Goal: Task Accomplishment & Management: Manage account settings

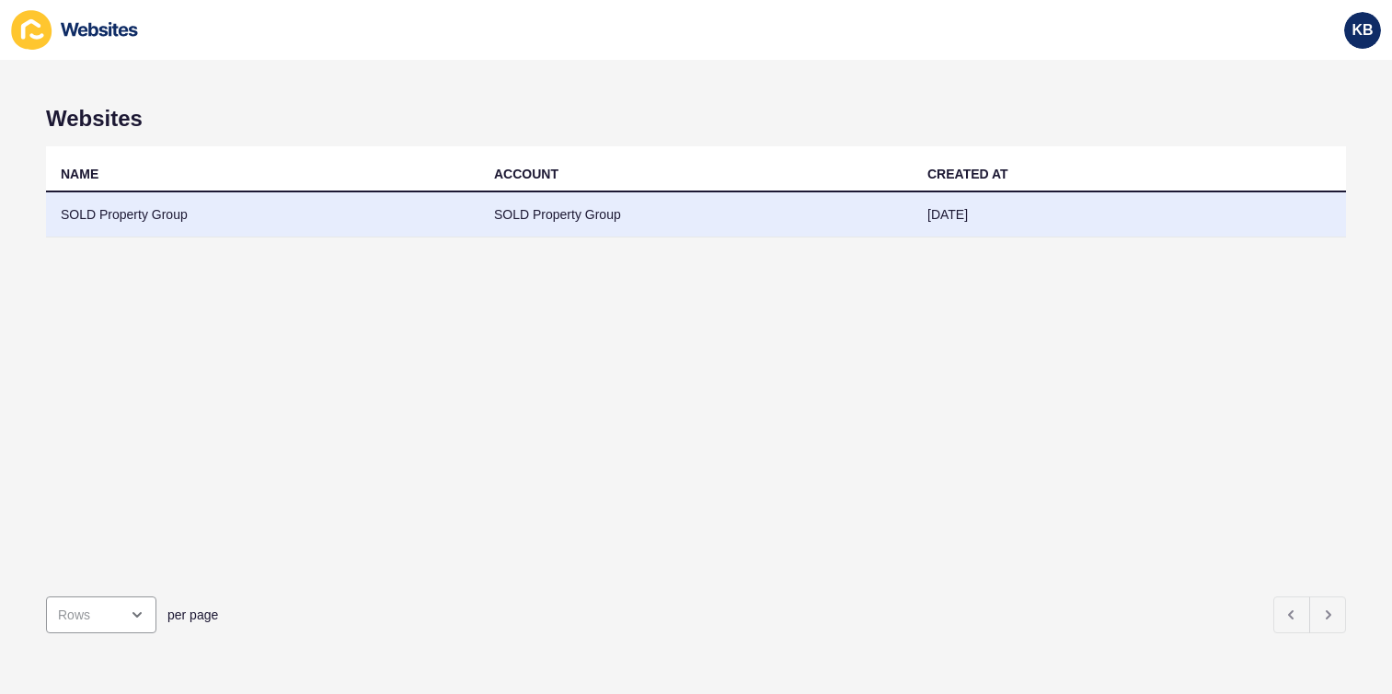
click at [167, 201] on td "SOLD Property Group" at bounding box center [262, 214] width 433 height 45
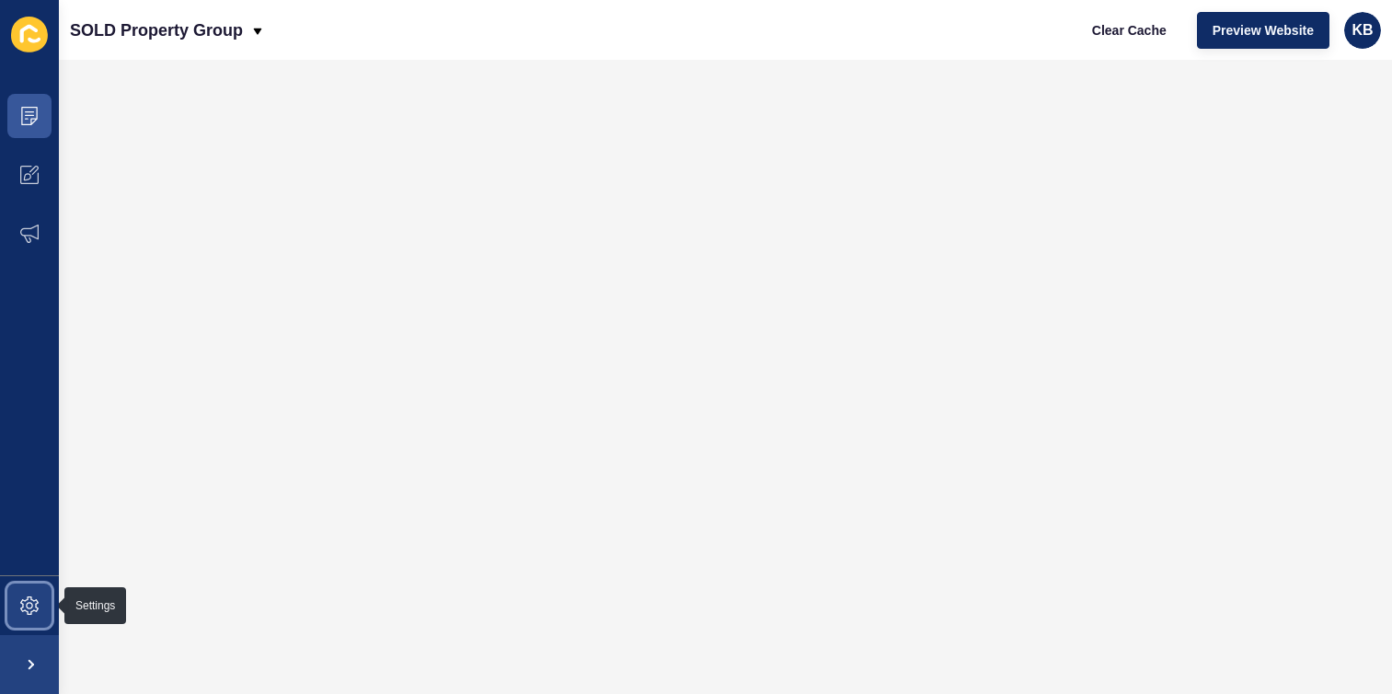
click at [30, 604] on icon at bounding box center [29, 605] width 18 height 18
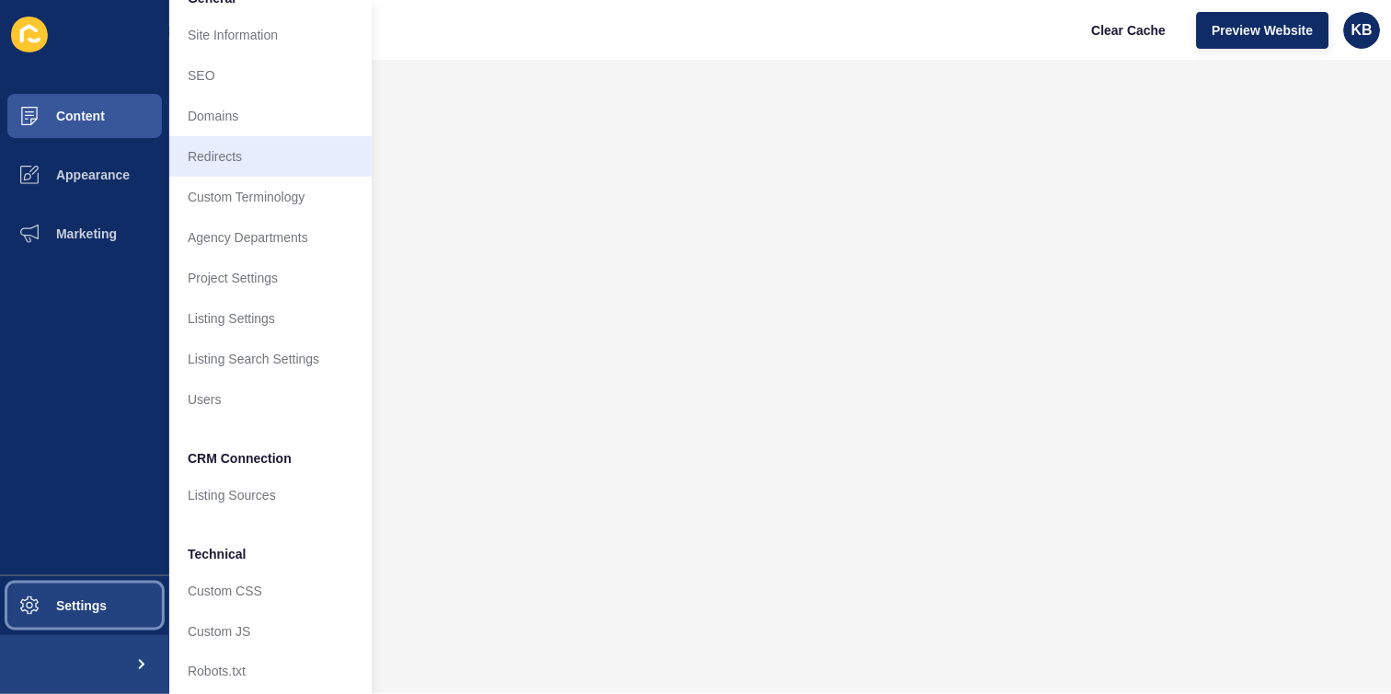
scroll to position [42, 0]
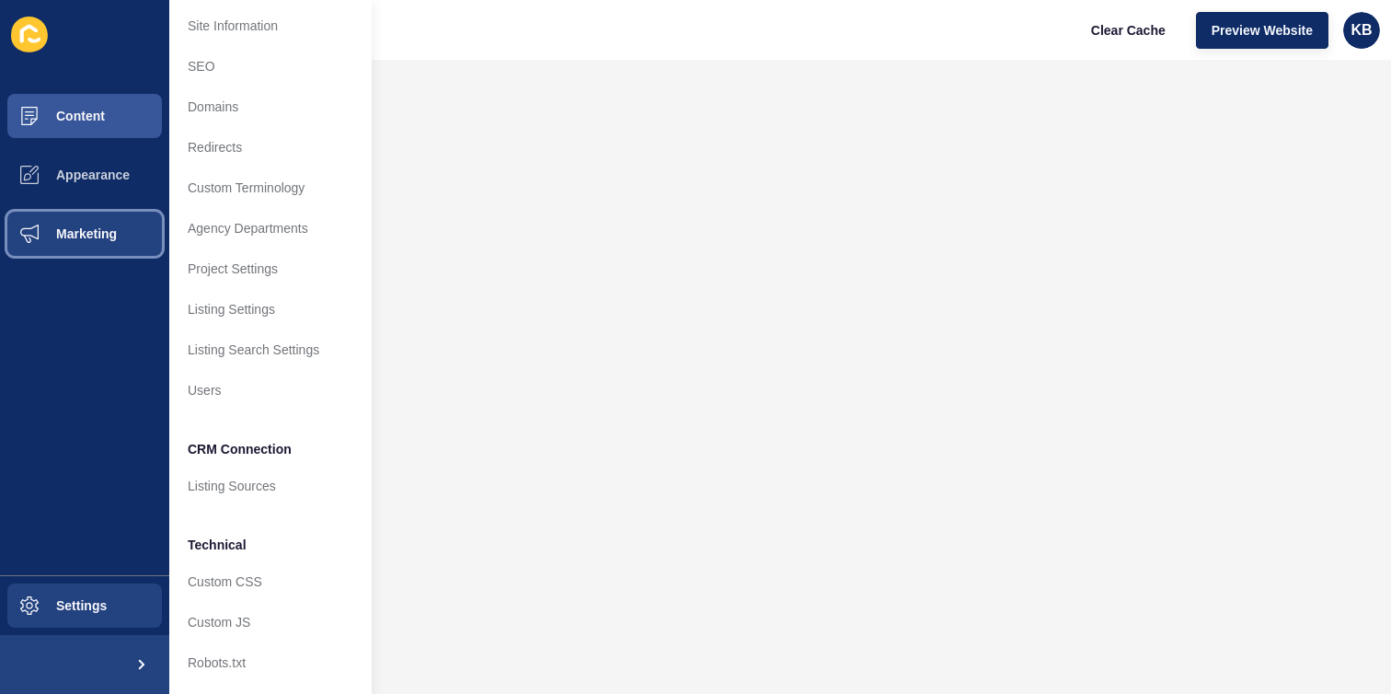
click at [100, 230] on span "Marketing" at bounding box center [57, 233] width 120 height 15
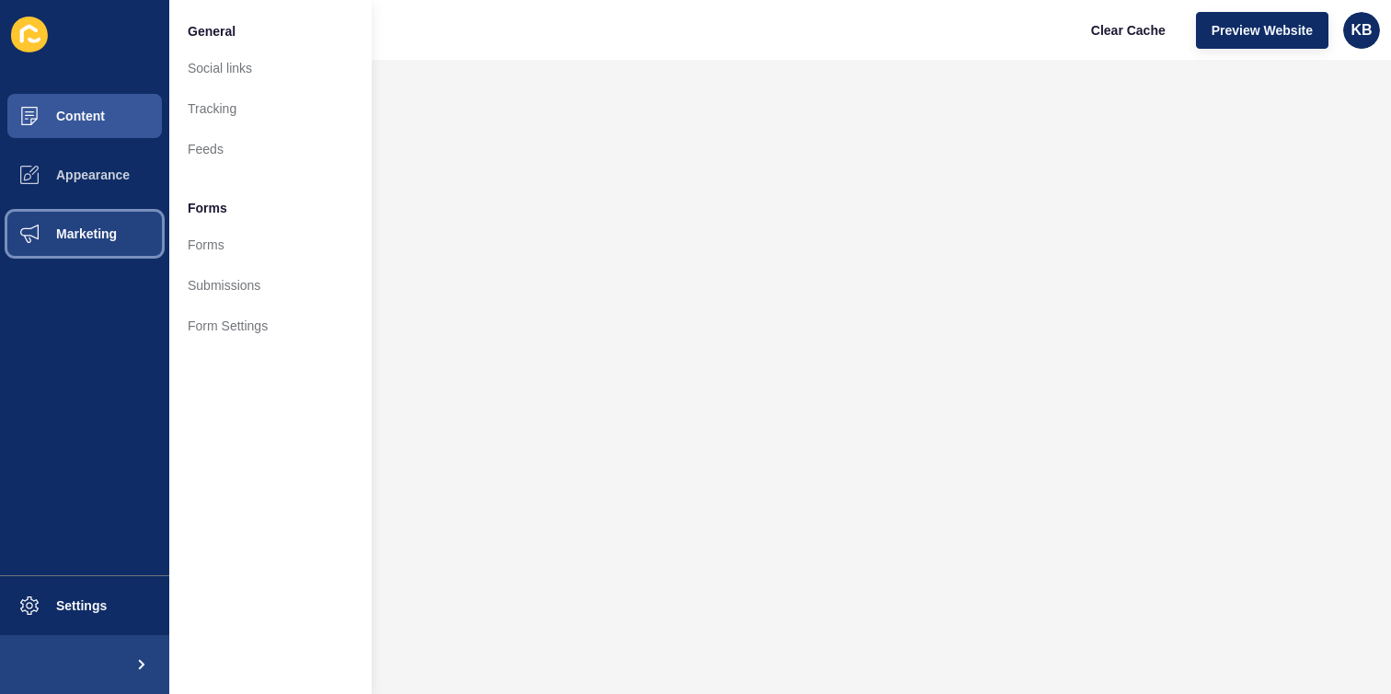
scroll to position [0, 0]
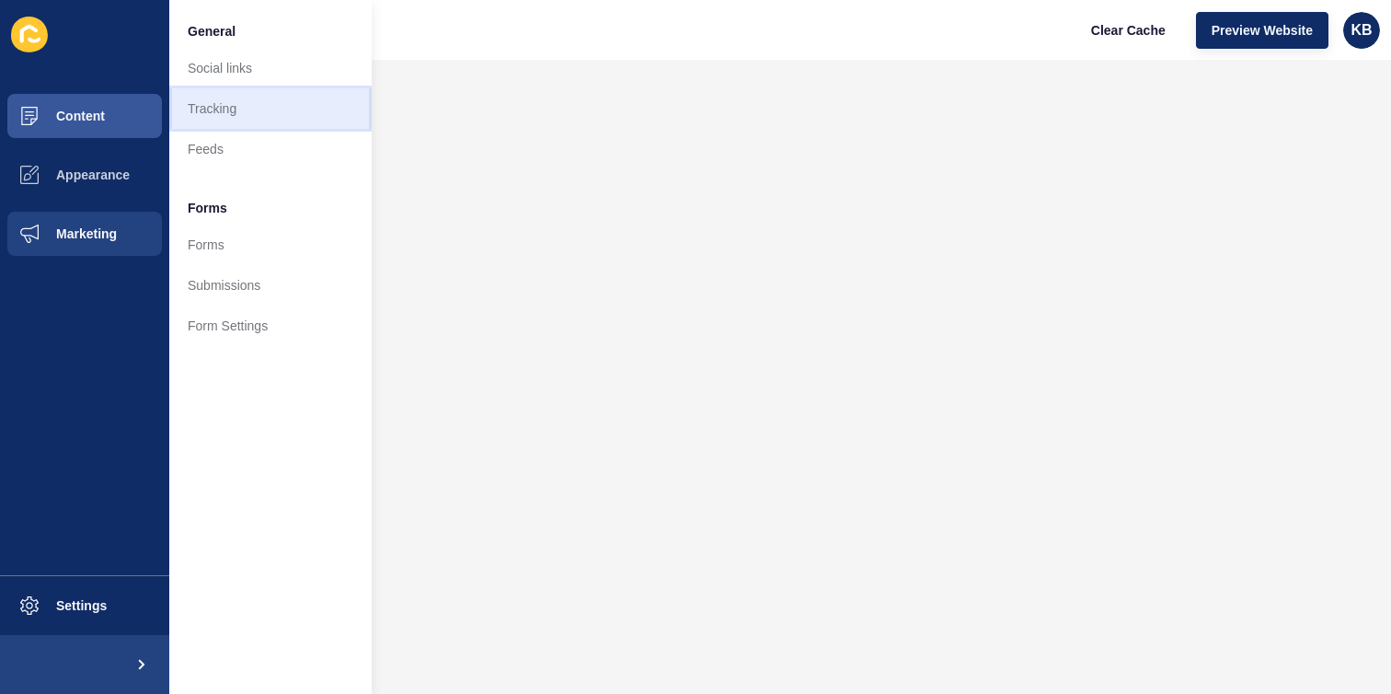
click at [259, 111] on link "Tracking" at bounding box center [270, 108] width 202 height 40
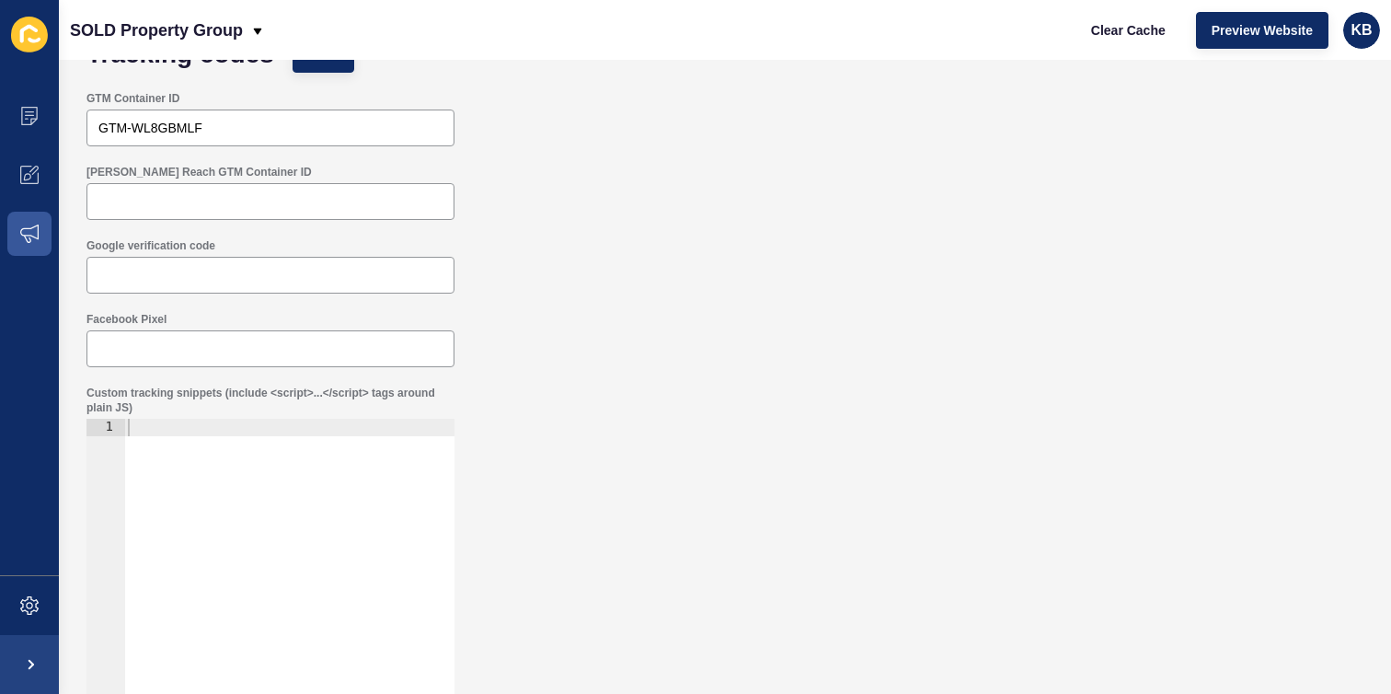
scroll to position [52, 0]
click at [195, 352] on input "Facebook Pixel" at bounding box center [270, 348] width 344 height 18
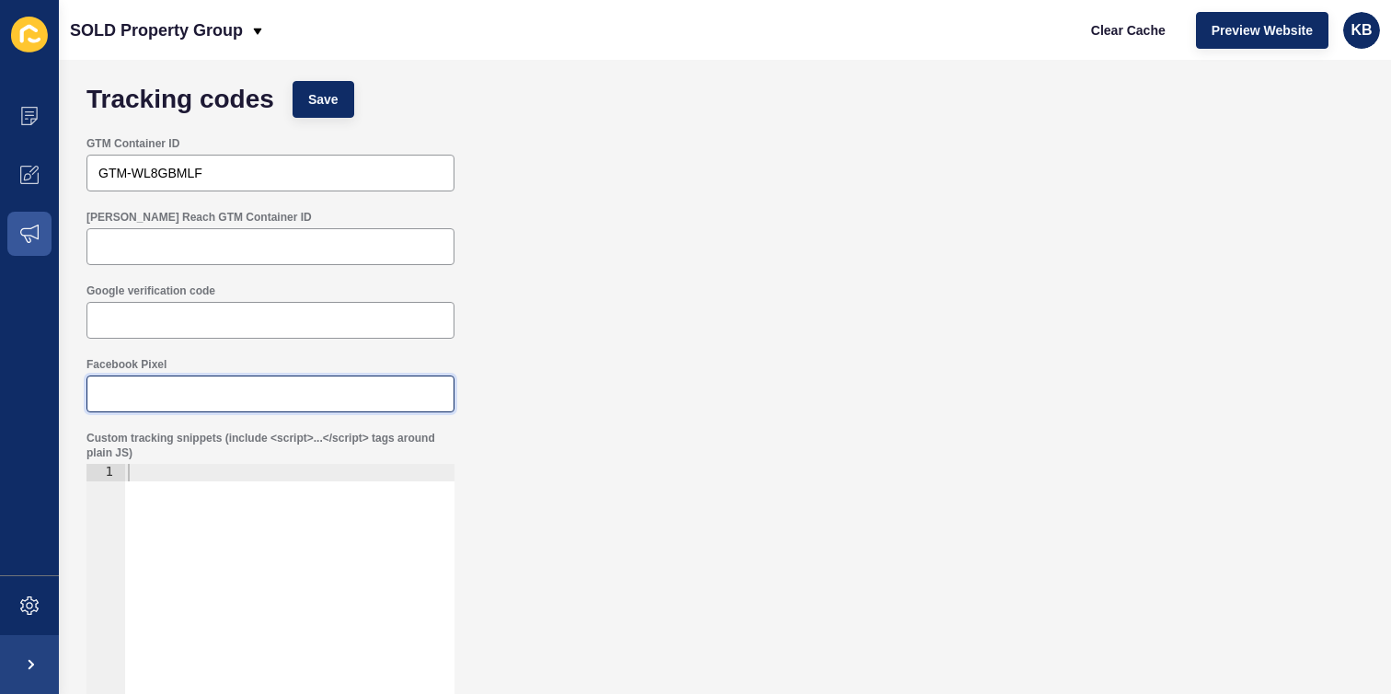
scroll to position [0, 0]
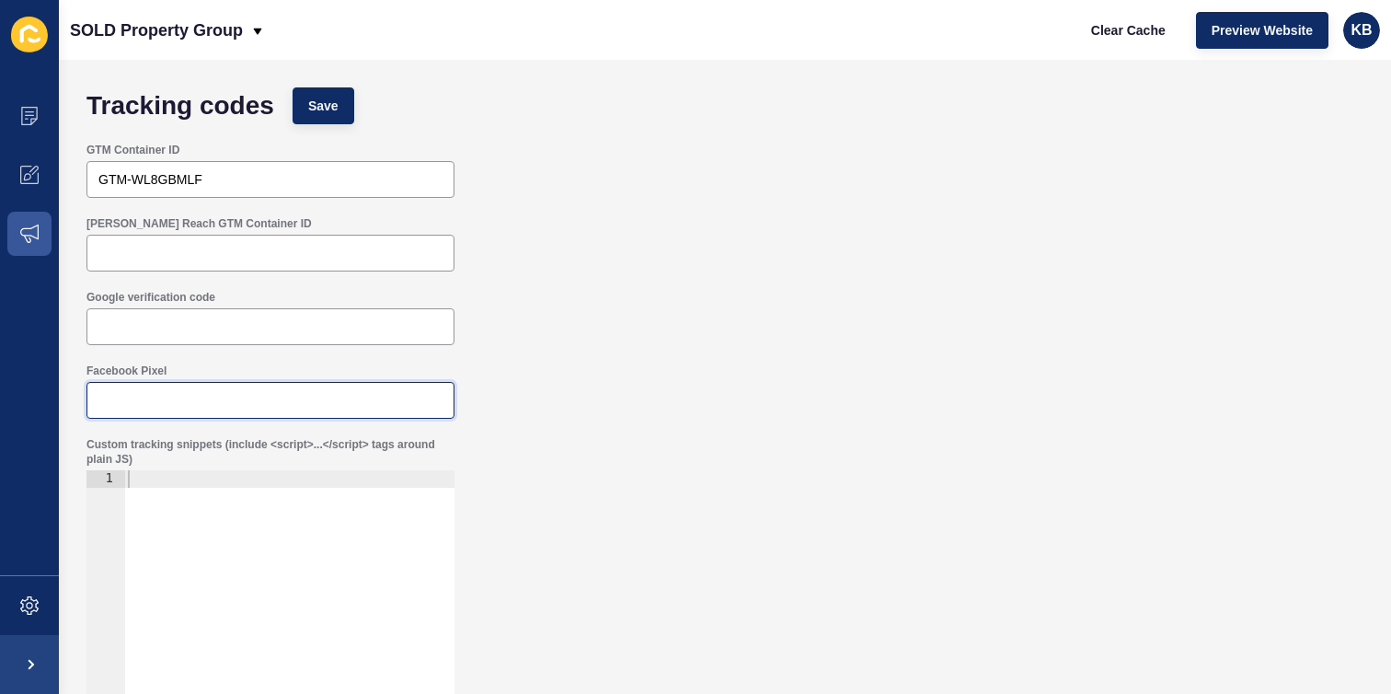
click at [132, 393] on input "Facebook Pixel" at bounding box center [270, 400] width 344 height 18
paste input "1465893811317995"
type input "1465893811317995"
click at [321, 107] on span "Save" at bounding box center [323, 106] width 30 height 18
click at [605, 288] on div "Google verification code" at bounding box center [724, 318] width 1295 height 74
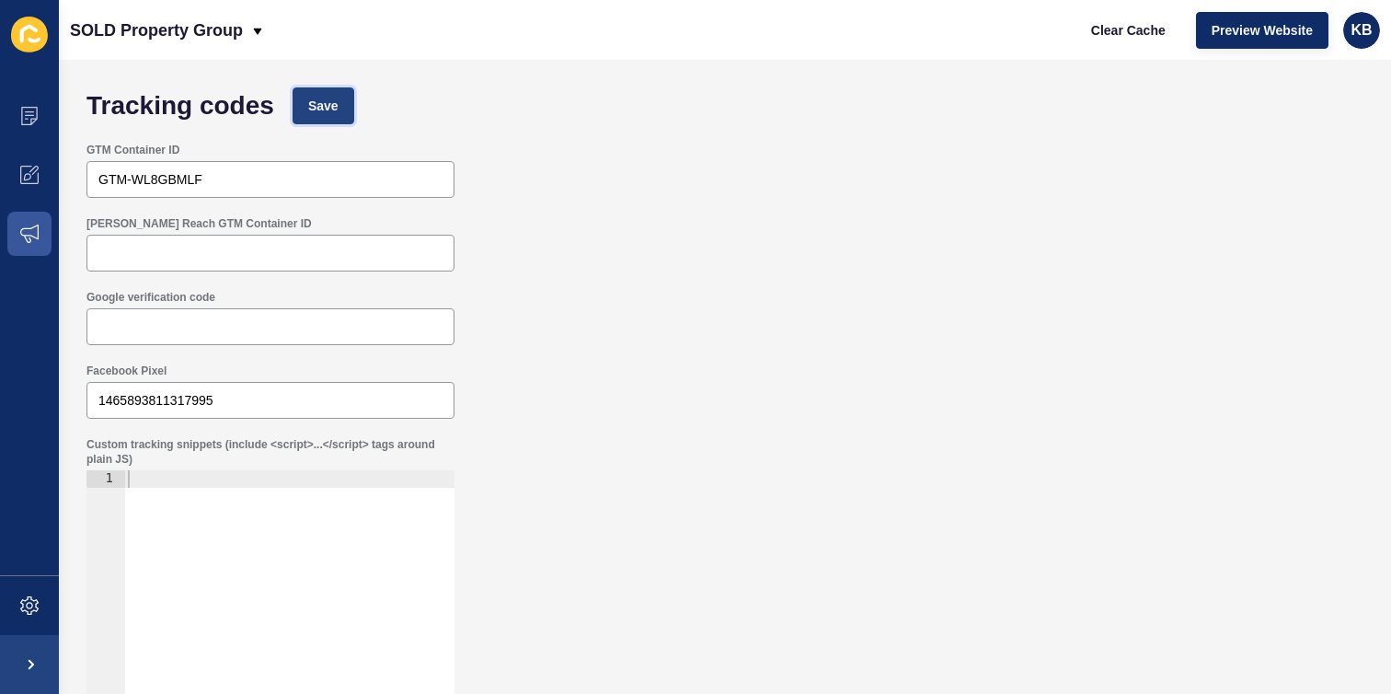
click at [322, 104] on span "Save" at bounding box center [323, 106] width 30 height 18
click at [31, 239] on icon at bounding box center [29, 233] width 18 height 18
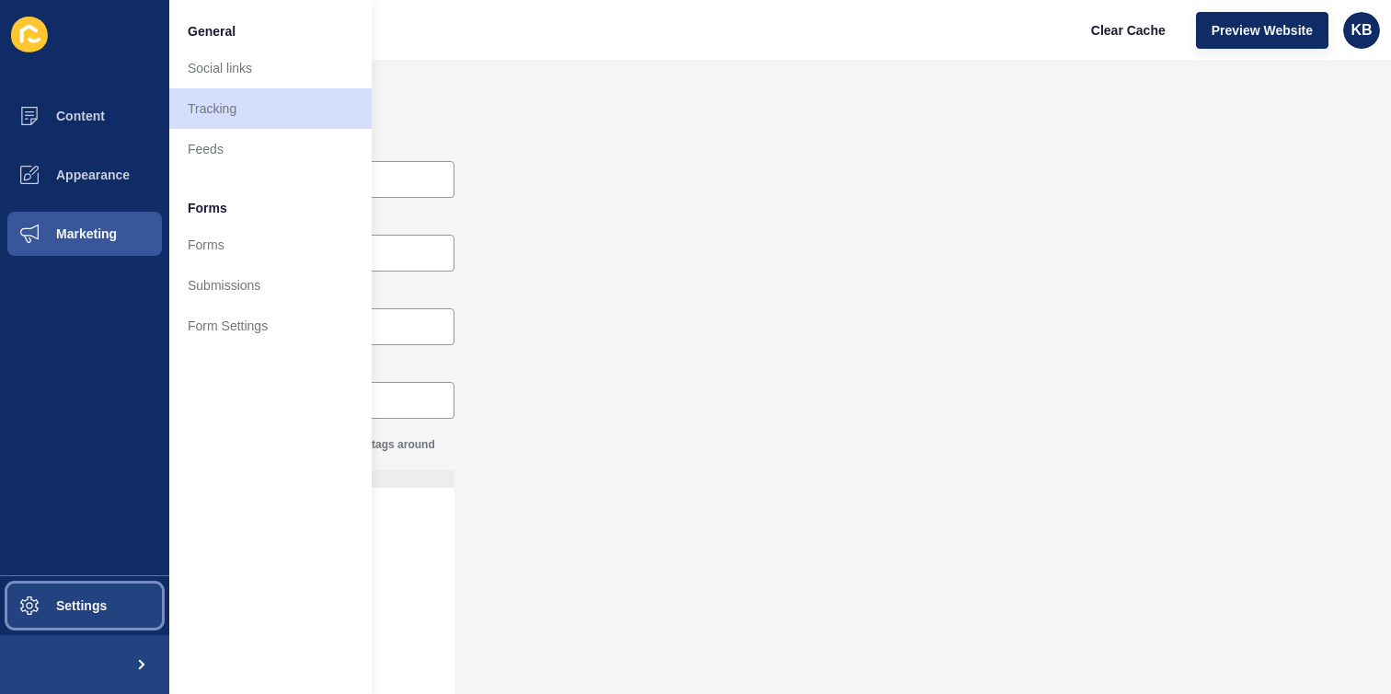
click at [75, 598] on span "Settings" at bounding box center [51, 605] width 109 height 15
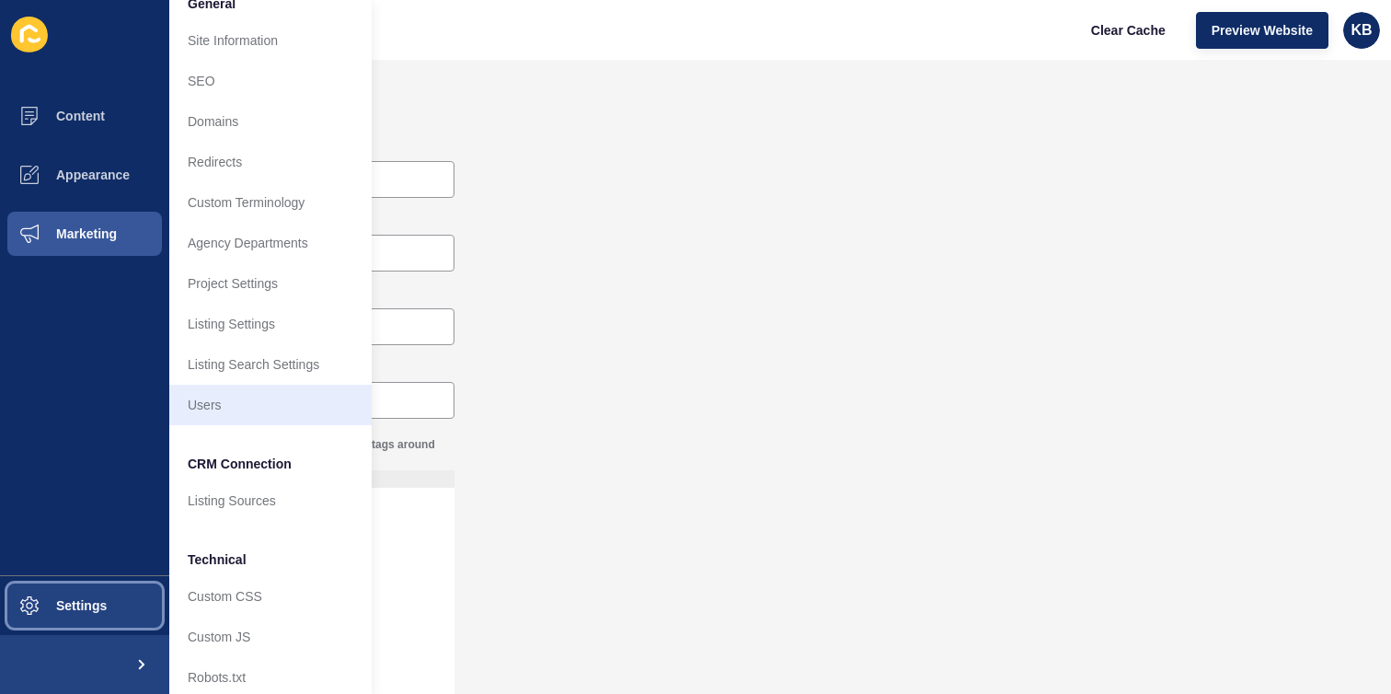
scroll to position [42, 0]
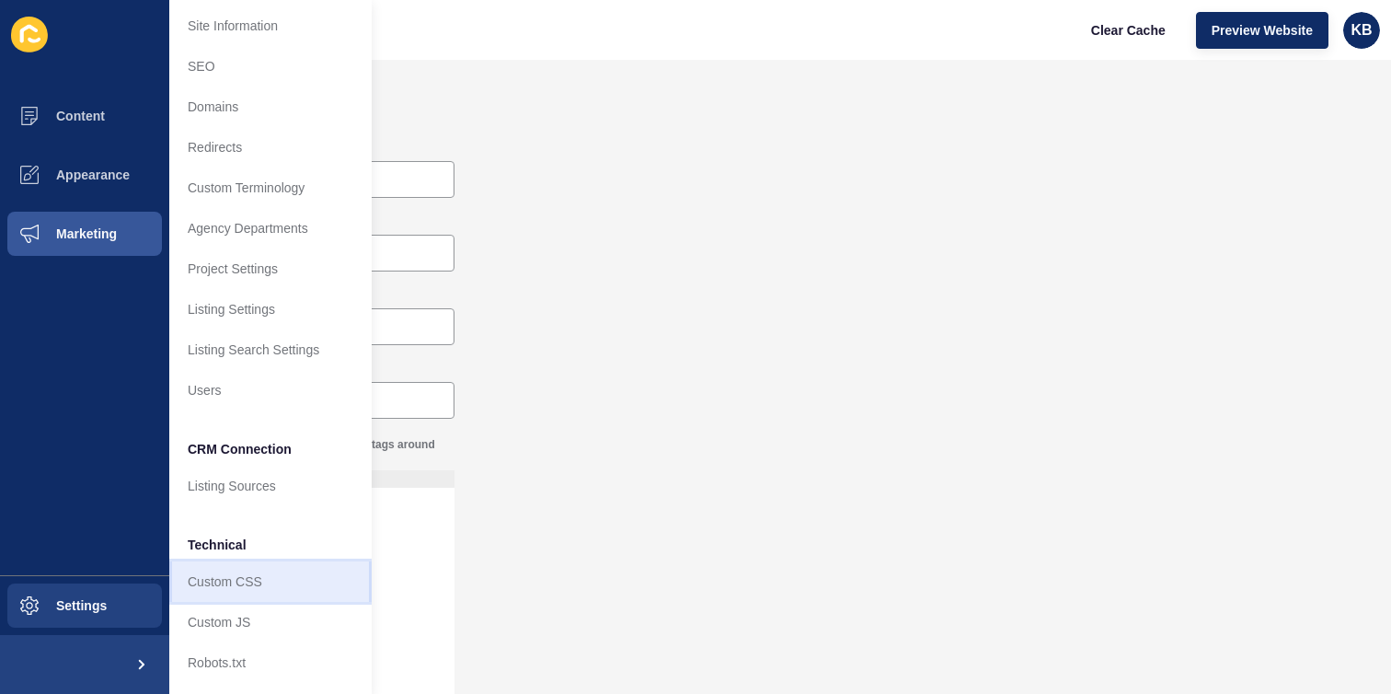
click at [283, 584] on link "Custom CSS" at bounding box center [270, 581] width 202 height 40
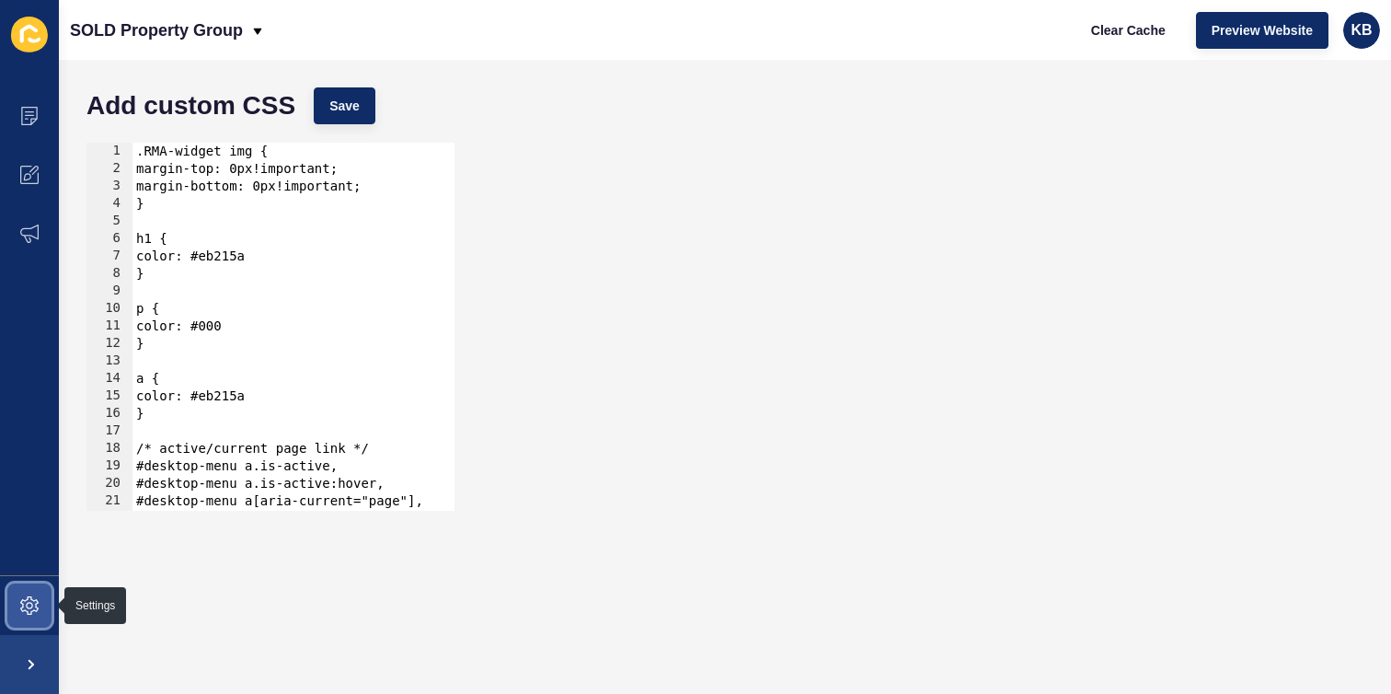
click at [24, 604] on icon at bounding box center [29, 605] width 18 height 18
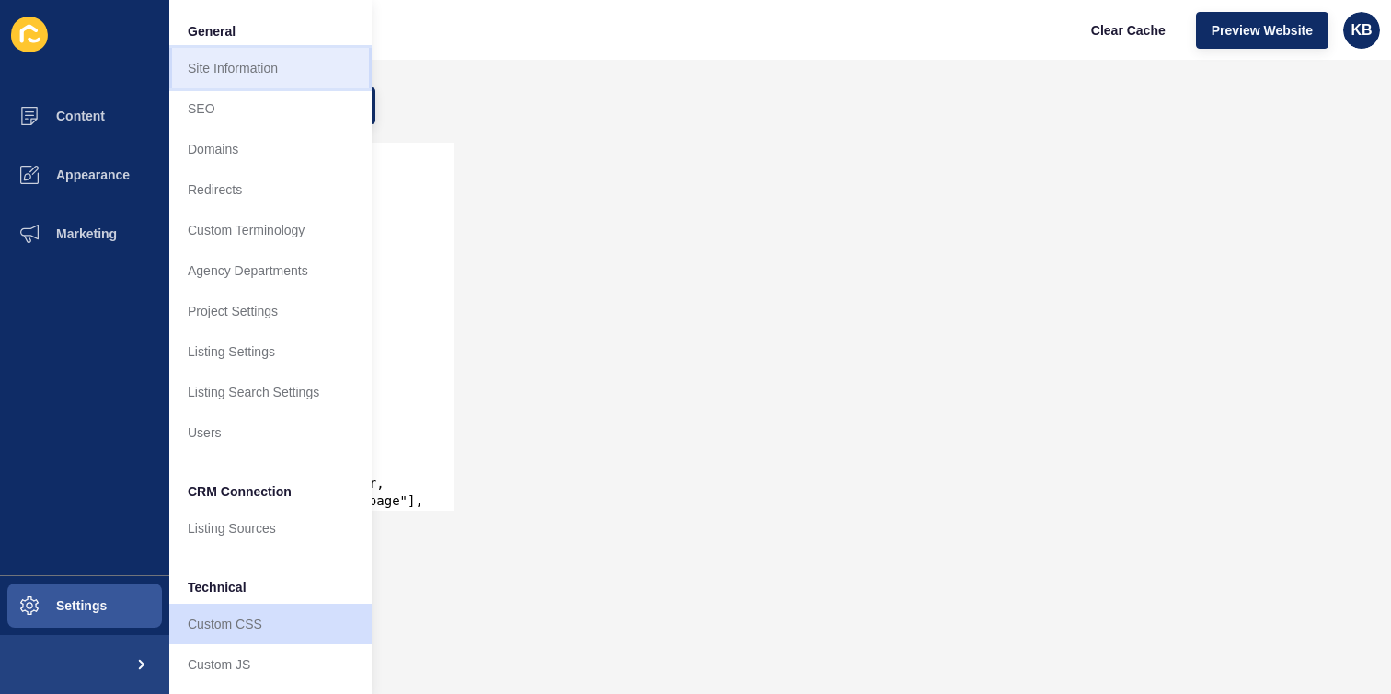
click at [269, 72] on link "Site Information" at bounding box center [270, 68] width 202 height 40
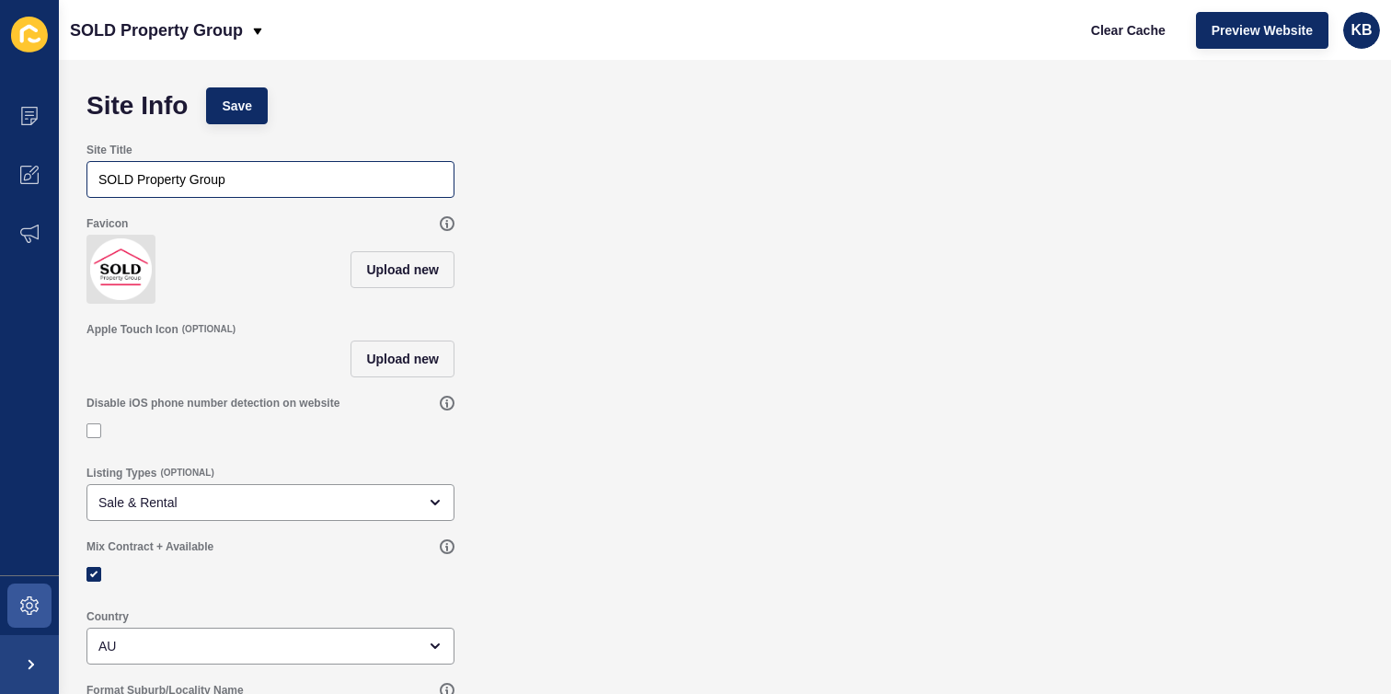
scroll to position [53, 0]
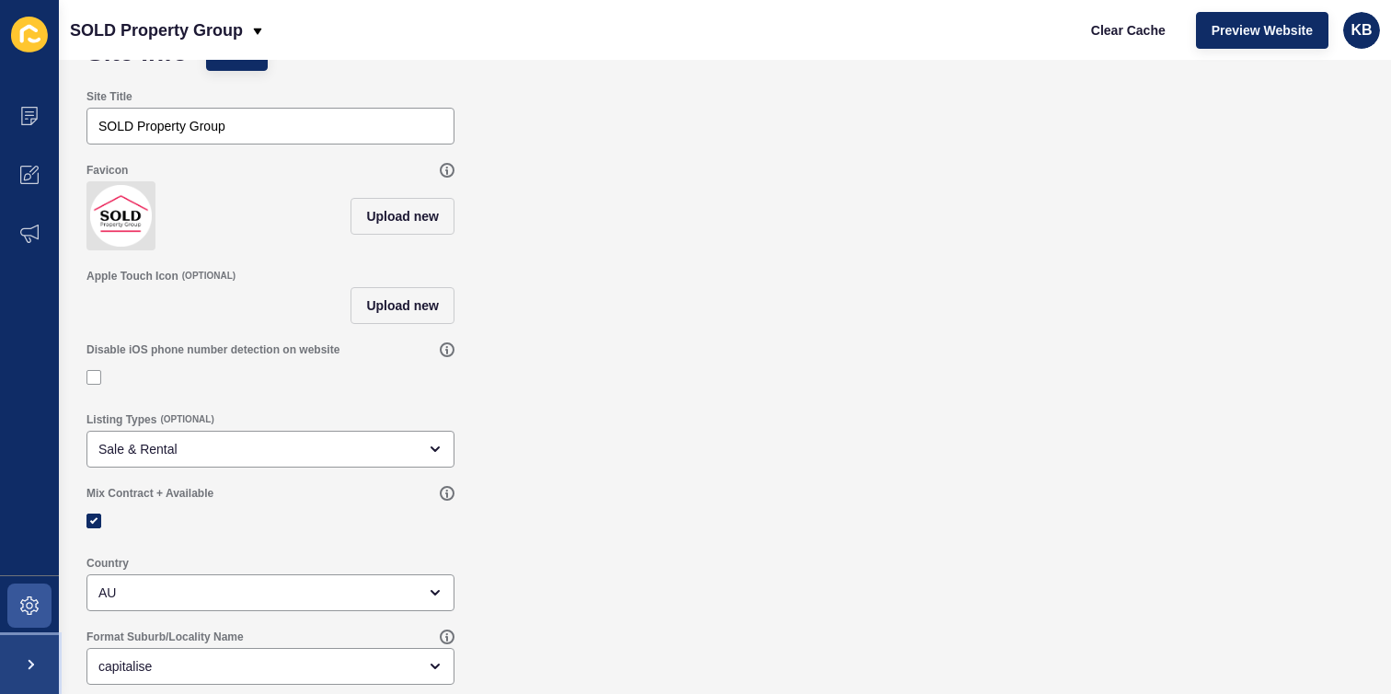
click at [27, 662] on span at bounding box center [29, 664] width 59 height 59
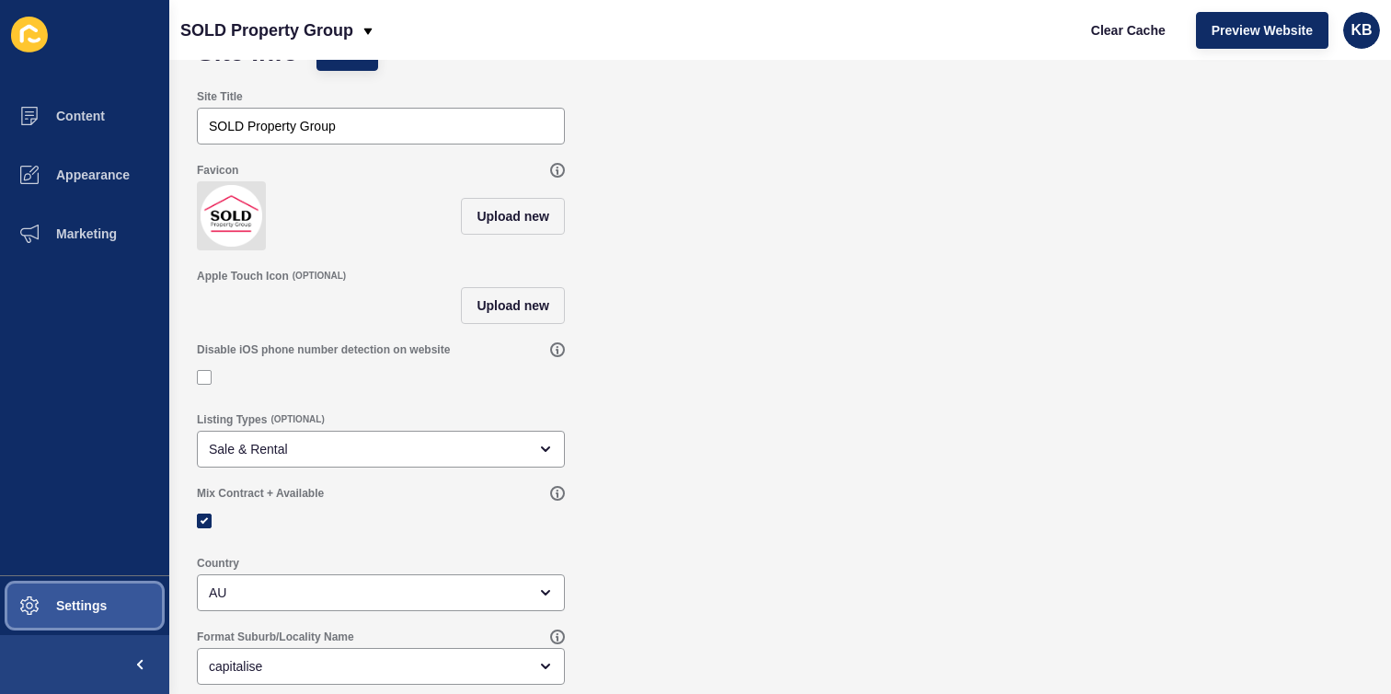
click at [85, 607] on span "Settings" at bounding box center [51, 605] width 109 height 15
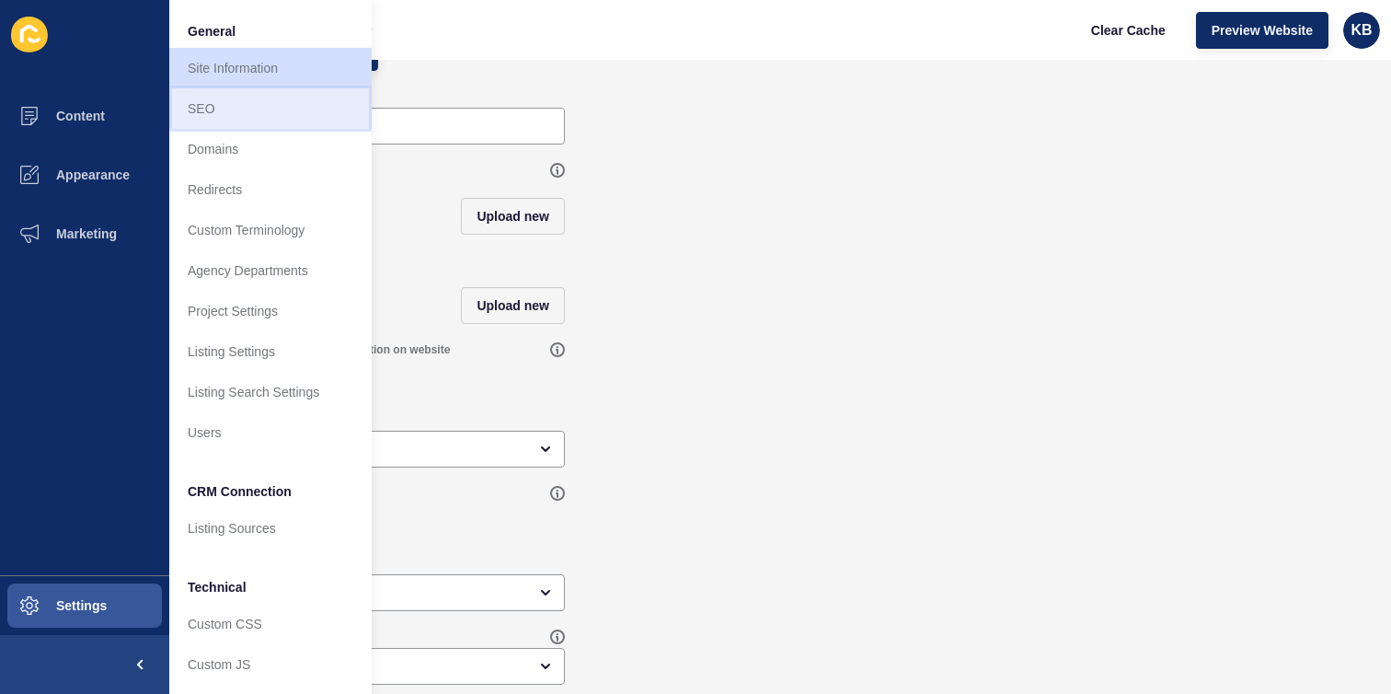
click at [283, 108] on link "SEO" at bounding box center [270, 108] width 202 height 40
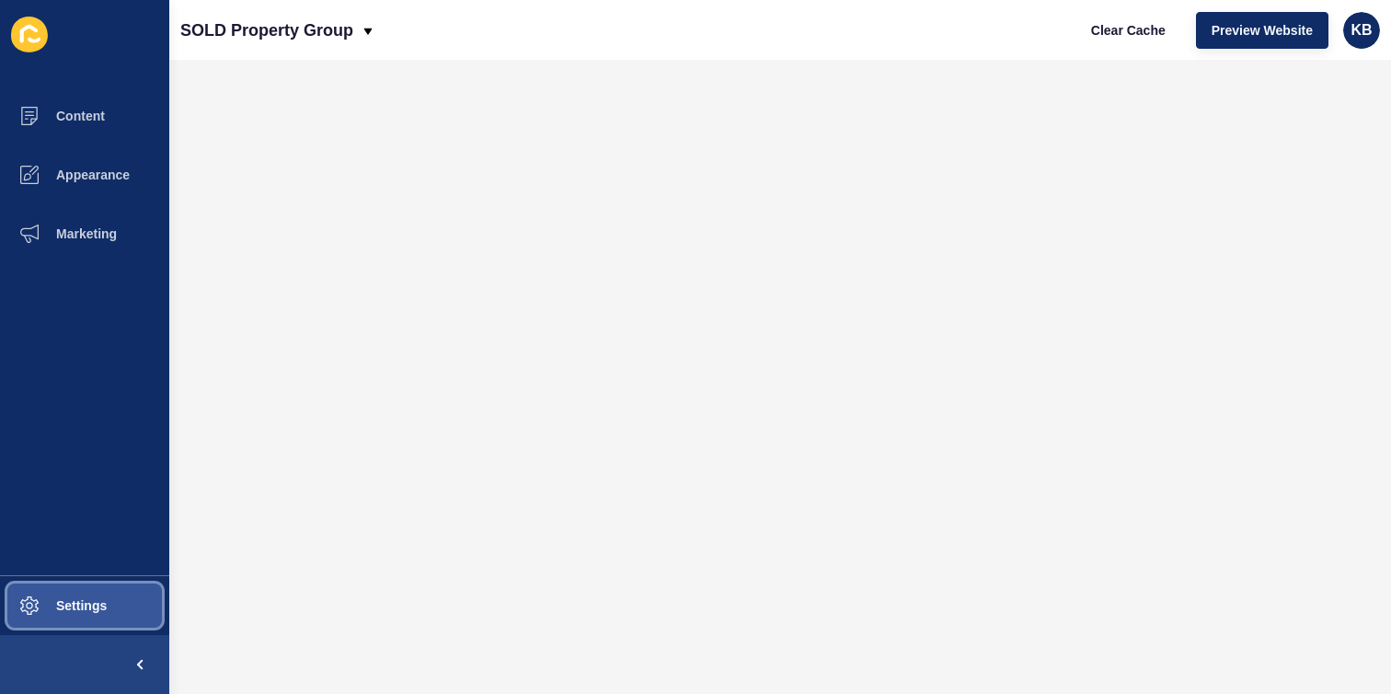
click at [75, 613] on button "Settings" at bounding box center [84, 605] width 169 height 59
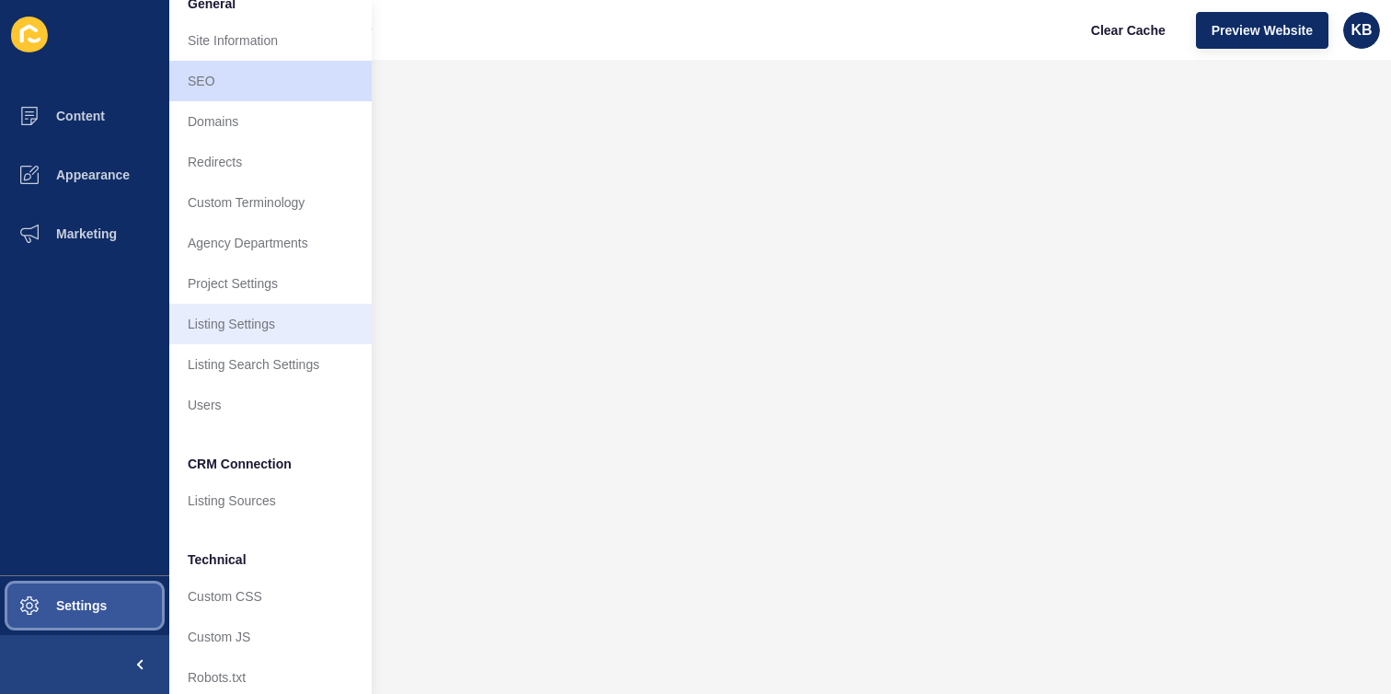
scroll to position [42, 0]
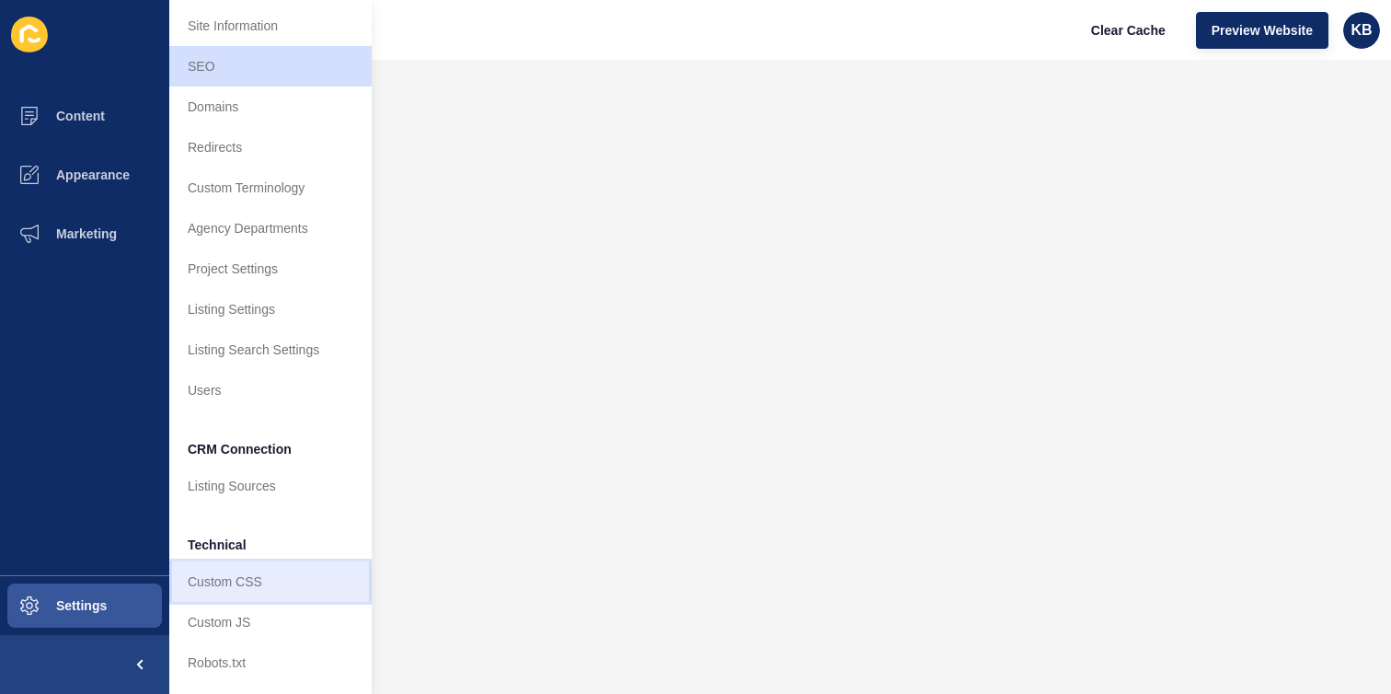
click at [282, 584] on link "Custom CSS" at bounding box center [270, 581] width 202 height 40
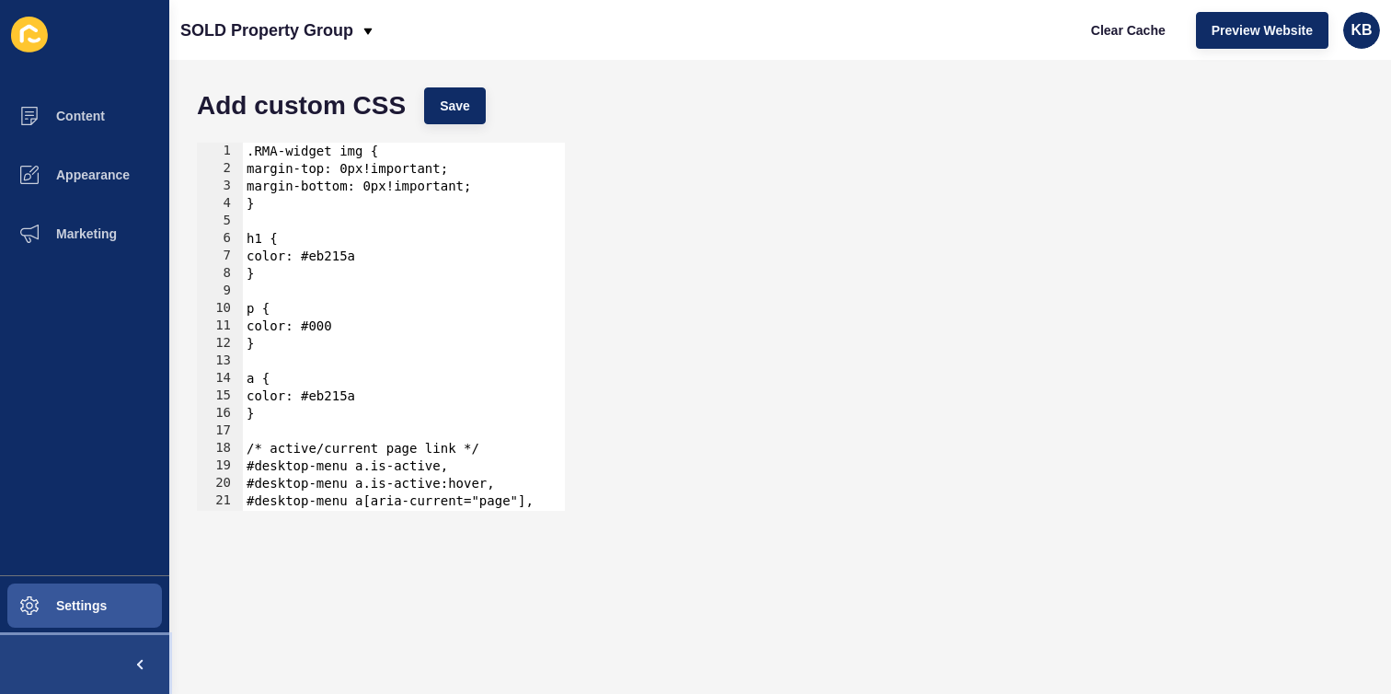
click at [132, 664] on span at bounding box center [139, 664] width 59 height 59
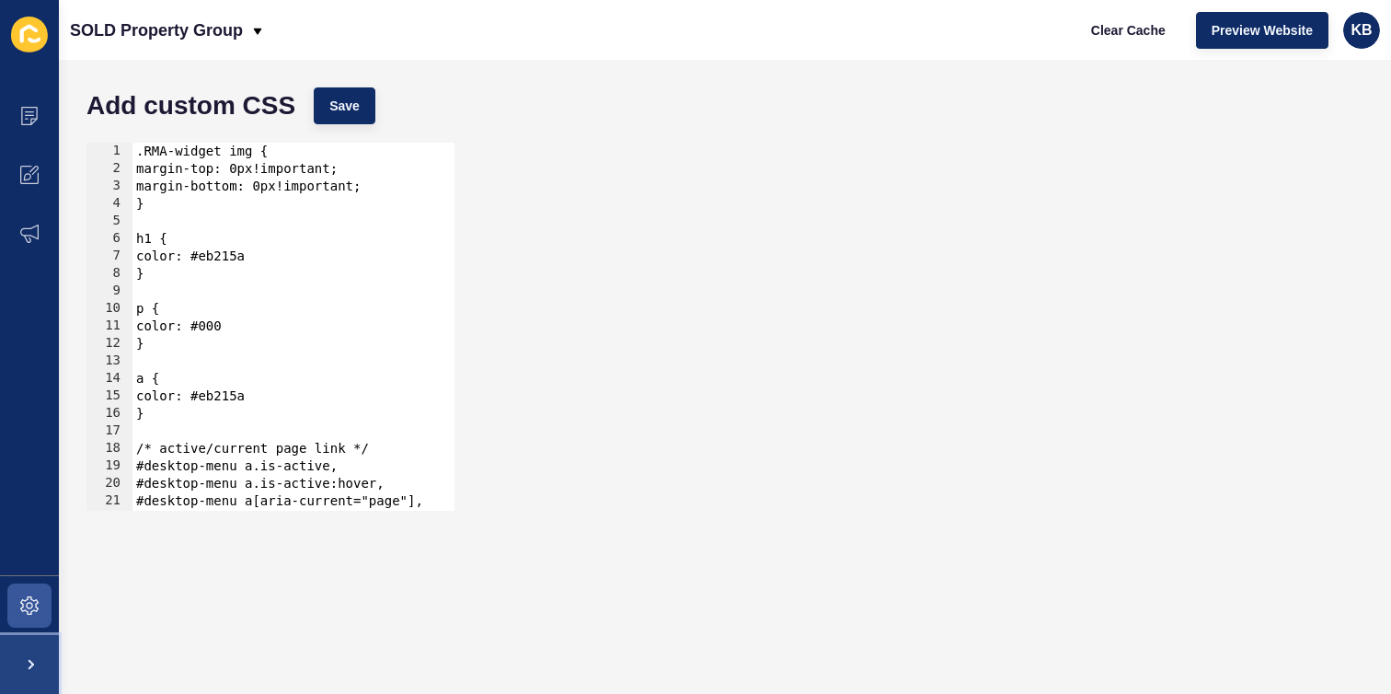
click at [32, 659] on span at bounding box center [29, 664] width 59 height 59
